Goal: Task Accomplishment & Management: Manage account settings

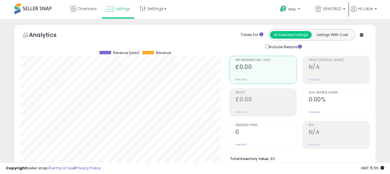
select select "**"
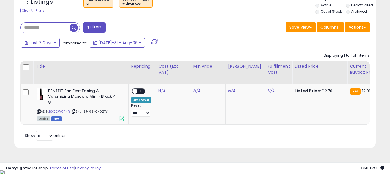
scroll to position [119, 209]
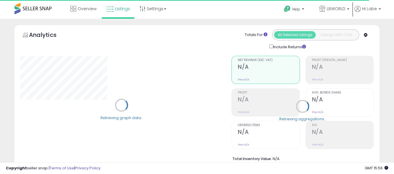
select select "**"
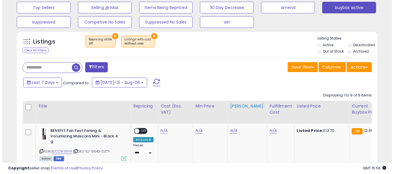
scroll to position [145, 0]
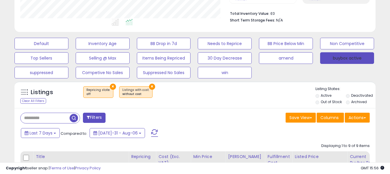
click at [335, 60] on button "buybox active" at bounding box center [347, 58] width 54 height 12
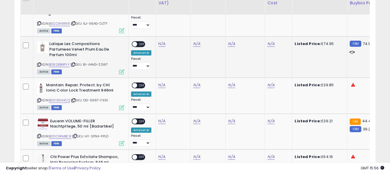
scroll to position [324, 0]
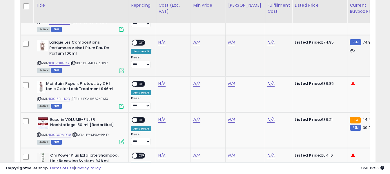
click at [37, 61] on icon at bounding box center [39, 62] width 4 height 3
click at [161, 4] on link "N/A" at bounding box center [161, 2] width 7 height 6
click at [159, 27] on input "number" at bounding box center [145, 28] width 52 height 10
type input "*****"
click at [182, 26] on button "submit" at bounding box center [178, 27] width 10 height 9
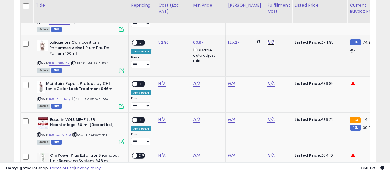
click at [267, 4] on link "N/A" at bounding box center [270, 2] width 7 height 6
click at [262, 27] on input "text" at bounding box center [249, 27] width 52 height 9
type input "*"
click at [287, 27] on button "submit" at bounding box center [282, 27] width 10 height 9
click at [139, 41] on span "OFF" at bounding box center [141, 42] width 9 height 5
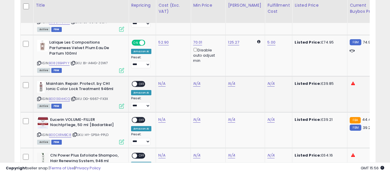
click at [39, 98] on icon at bounding box center [39, 98] width 4 height 3
click at [161, 4] on link "N/A" at bounding box center [161, 2] width 7 height 6
click at [155, 69] on input "number" at bounding box center [145, 69] width 52 height 10
type input "*****"
click at [179, 70] on icon "submit" at bounding box center [177, 68] width 3 height 3
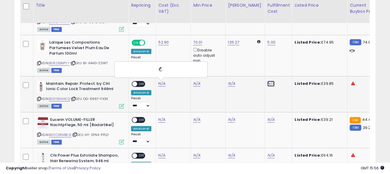
click at [267, 4] on link "N/A" at bounding box center [270, 2] width 7 height 6
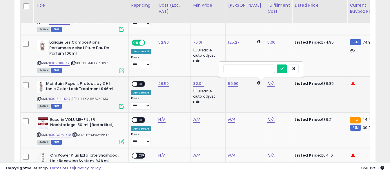
click at [261, 68] on input "text" at bounding box center [249, 68] width 52 height 9
type input "*"
click at [284, 67] on icon "submit" at bounding box center [281, 68] width 3 height 3
click at [138, 85] on span "OFF" at bounding box center [141, 83] width 9 height 5
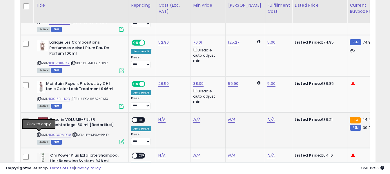
click at [40, 135] on icon at bounding box center [39, 134] width 4 height 3
drag, startPoint x: 161, startPoint y: 121, endPoint x: 159, endPoint y: 117, distance: 4.5
click at [161, 4] on link "N/A" at bounding box center [161, 2] width 7 height 6
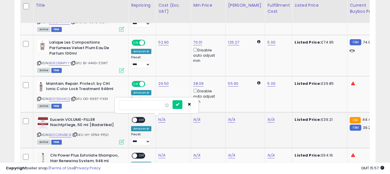
click at [157, 107] on input "number" at bounding box center [145, 105] width 52 height 10
type input "*****"
click at [179, 106] on icon "submit" at bounding box center [177, 103] width 3 height 3
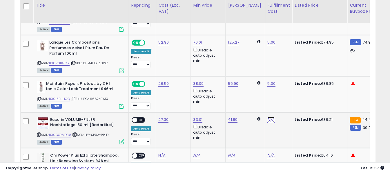
click at [269, 4] on link "N/A" at bounding box center [270, 2] width 7 height 6
click at [249, 105] on input "text" at bounding box center [249, 104] width 52 height 9
type input "*"
click at [284, 104] on icon "submit" at bounding box center [281, 103] width 3 height 3
click at [138, 119] on span "OFF" at bounding box center [141, 119] width 9 height 5
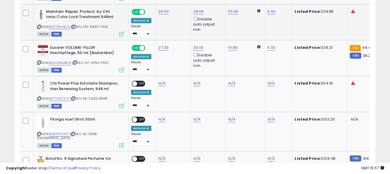
scroll to position [411, 0]
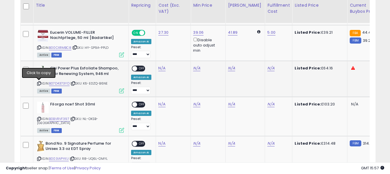
click at [37, 84] on icon at bounding box center [39, 83] width 4 height 3
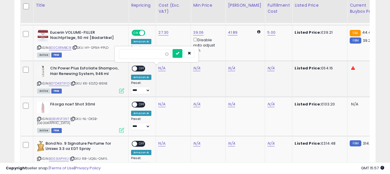
click at [155, 55] on input "number" at bounding box center [145, 54] width 52 height 10
type input "*****"
click at [182, 54] on button "submit" at bounding box center [178, 53] width 10 height 9
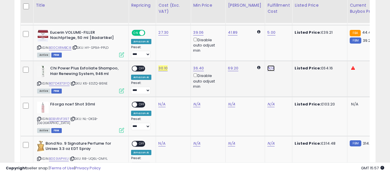
click at [261, 50] on input "text" at bounding box center [249, 53] width 52 height 9
type input "*"
click at [284, 55] on icon "submit" at bounding box center [281, 52] width 3 height 3
click at [142, 68] on span "OFF" at bounding box center [141, 68] width 9 height 5
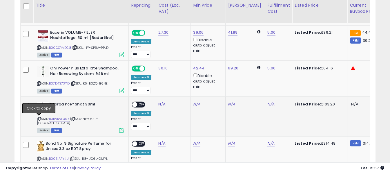
click at [38, 118] on icon at bounding box center [39, 118] width 4 height 3
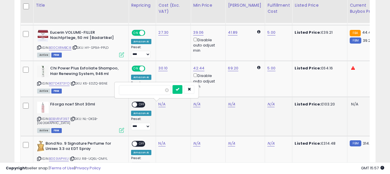
drag, startPoint x: 159, startPoint y: 101, endPoint x: 155, endPoint y: 90, distance: 12.0
click at [155, 90] on input "number" at bounding box center [145, 90] width 52 height 10
type input "*****"
click at [182, 91] on button "submit" at bounding box center [178, 89] width 10 height 9
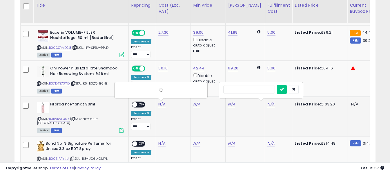
click at [261, 90] on input "text" at bounding box center [249, 89] width 52 height 9
type input "*"
click at [284, 90] on icon "submit" at bounding box center [281, 88] width 3 height 3
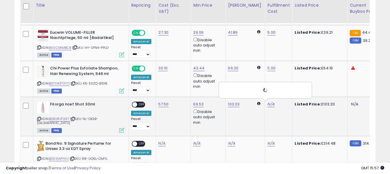
click at [142, 104] on span "OFF" at bounding box center [141, 104] width 9 height 5
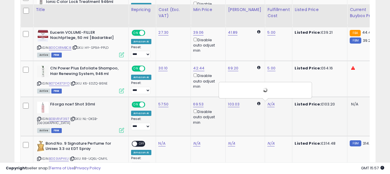
scroll to position [498, 0]
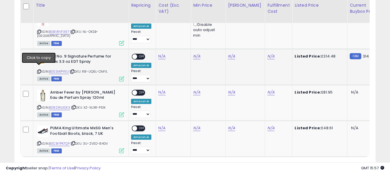
click at [40, 70] on icon at bounding box center [39, 71] width 4 height 3
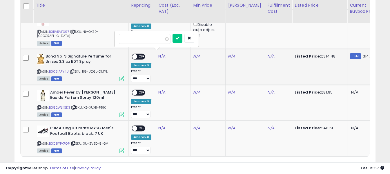
click at [152, 39] on input "number" at bounding box center [145, 39] width 52 height 10
type input "***"
click at [179, 37] on icon "submit" at bounding box center [177, 37] width 3 height 3
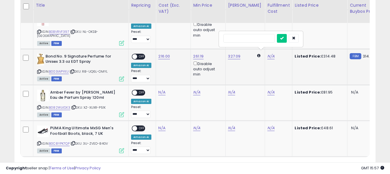
click at [253, 37] on input "text" at bounding box center [249, 38] width 52 height 9
type input "*"
click at [284, 38] on icon "submit" at bounding box center [281, 37] width 3 height 3
click at [142, 54] on span "OFF" at bounding box center [141, 56] width 9 height 5
click at [38, 106] on icon at bounding box center [39, 107] width 4 height 3
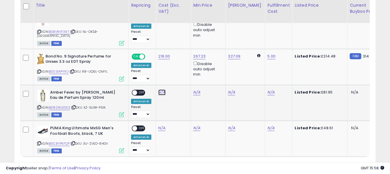
click at [155, 74] on input "number" at bounding box center [145, 75] width 52 height 10
type input "*****"
click at [182, 76] on button "submit" at bounding box center [178, 74] width 10 height 9
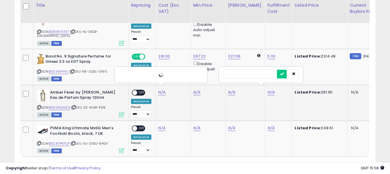
click at [260, 72] on input "text" at bounding box center [249, 74] width 52 height 9
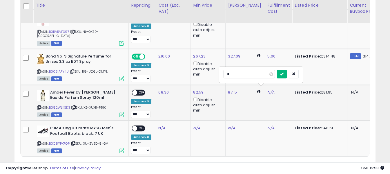
type input "*"
click at [286, 73] on button "submit" at bounding box center [282, 74] width 10 height 9
click at [142, 90] on span "OFF" at bounding box center [141, 92] width 9 height 5
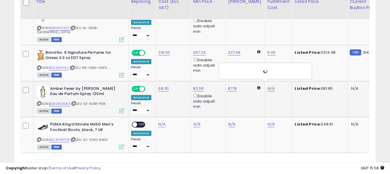
scroll to position [527, 0]
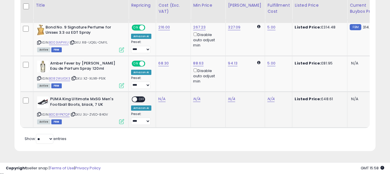
click at [40, 113] on icon at bounding box center [39, 114] width 4 height 3
drag, startPoint x: 50, startPoint y: 96, endPoint x: 78, endPoint y: 101, distance: 27.7
click at [78, 101] on b "PUMA King Ultimate MxSG Men's Football Boots, black, 7 UK" at bounding box center [85, 102] width 70 height 12
copy b "PUMA King Ultimate MxSG Men's Football Boots"
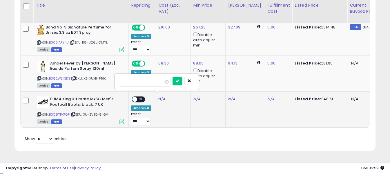
click at [157, 84] on input "number" at bounding box center [145, 82] width 52 height 10
type input "*****"
click at [182, 83] on button "submit" at bounding box center [178, 81] width 10 height 9
click at [265, 99] on td "N/A" at bounding box center [278, 110] width 27 height 36
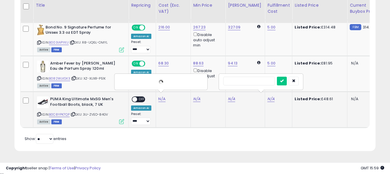
click at [265, 79] on input "text" at bounding box center [249, 81] width 52 height 9
type input "*"
click at [284, 79] on icon "submit" at bounding box center [281, 80] width 3 height 3
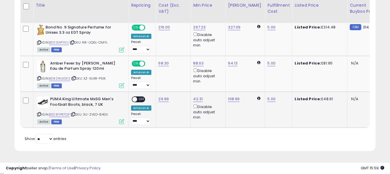
click at [140, 97] on span "OFF" at bounding box center [141, 99] width 9 height 5
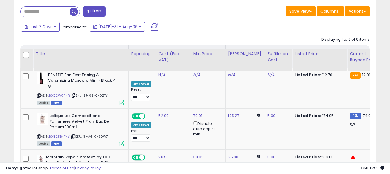
scroll to position [237, 0]
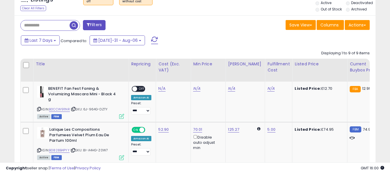
click at [151, 39] on span at bounding box center [154, 41] width 7 height 8
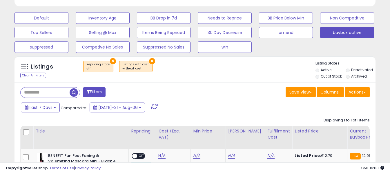
scroll to position [166, 0]
